Goal: Book appointment/travel/reservation

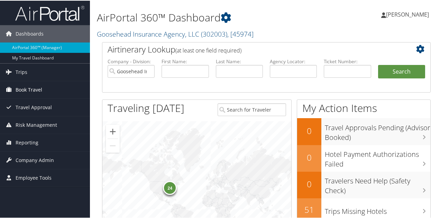
click at [36, 87] on span "Book Travel" at bounding box center [29, 89] width 27 height 17
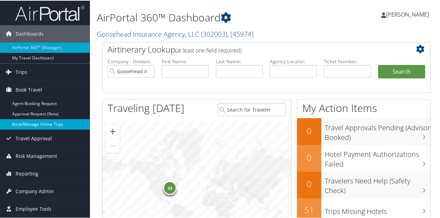
click at [40, 125] on link "Book/Manage Online Trips" at bounding box center [45, 124] width 90 height 10
